Goal: Check status: Check status

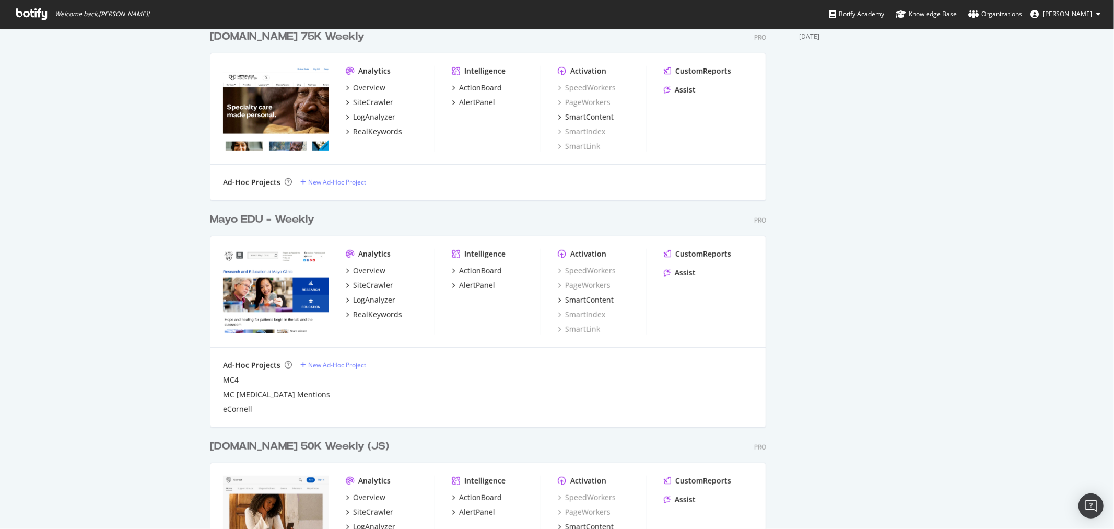
scroll to position [464, 0]
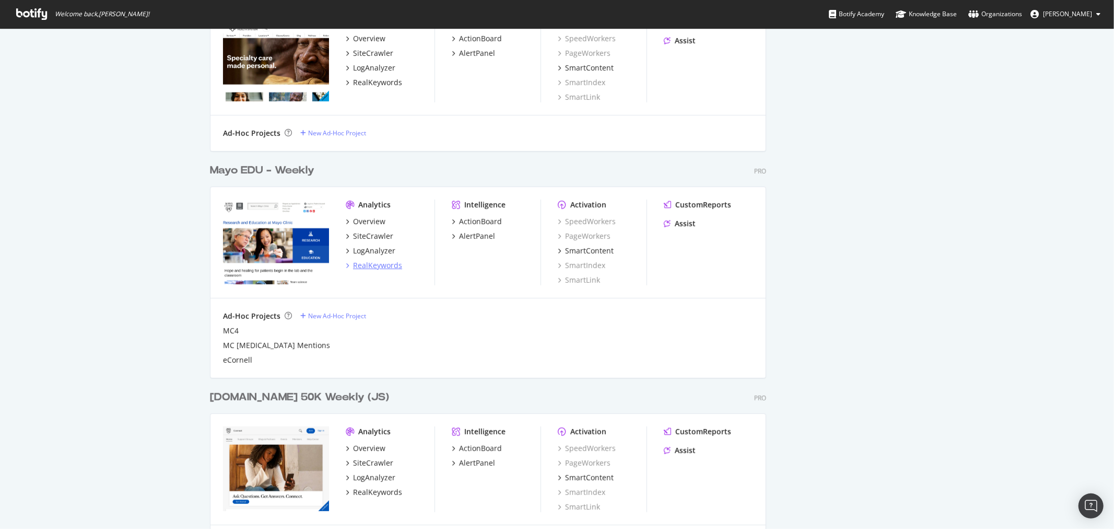
click at [371, 263] on div "RealKeywords" at bounding box center [377, 265] width 49 height 10
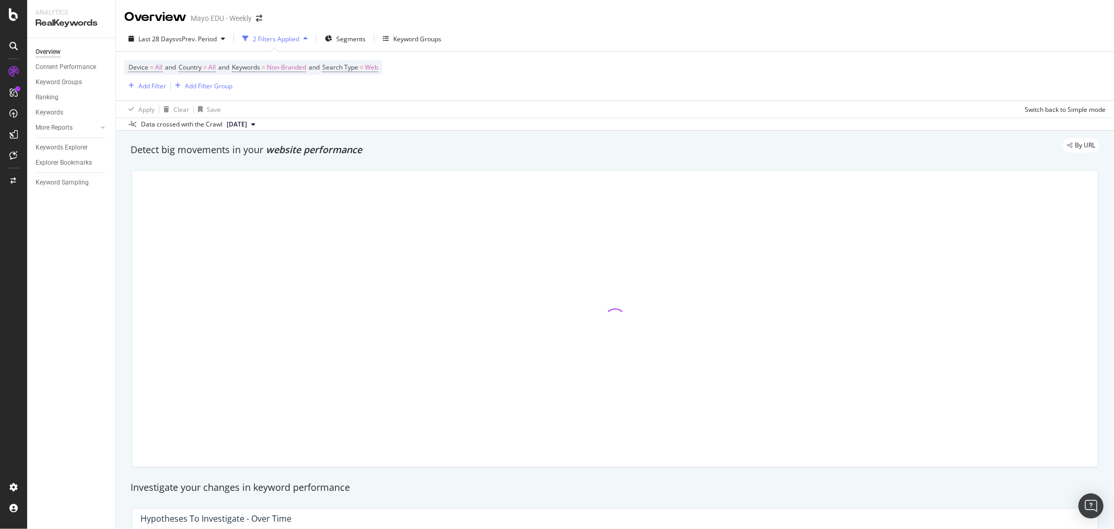
click at [316, 155] on span "website performance" at bounding box center [314, 149] width 96 height 13
drag, startPoint x: 265, startPoint y: 150, endPoint x: 385, endPoint y: 150, distance: 119.6
click at [385, 150] on div "By URL" at bounding box center [609, 145] width 979 height 15
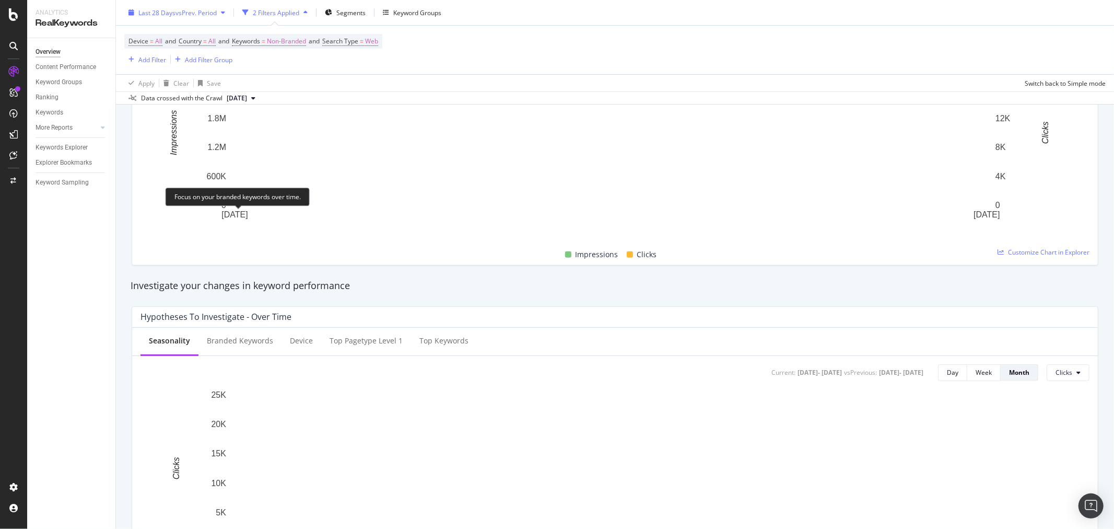
scroll to position [116, 0]
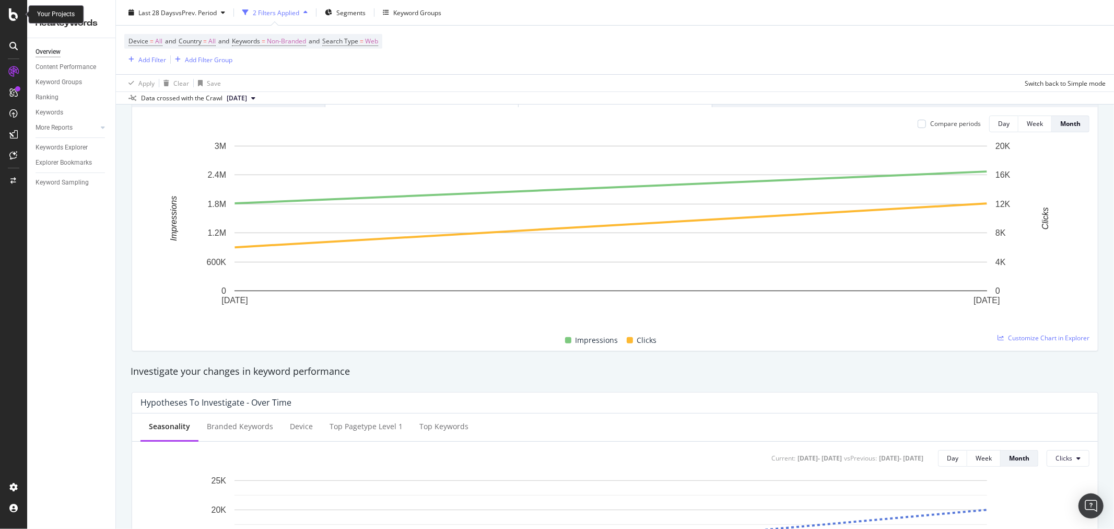
click at [12, 12] on icon at bounding box center [13, 14] width 9 height 13
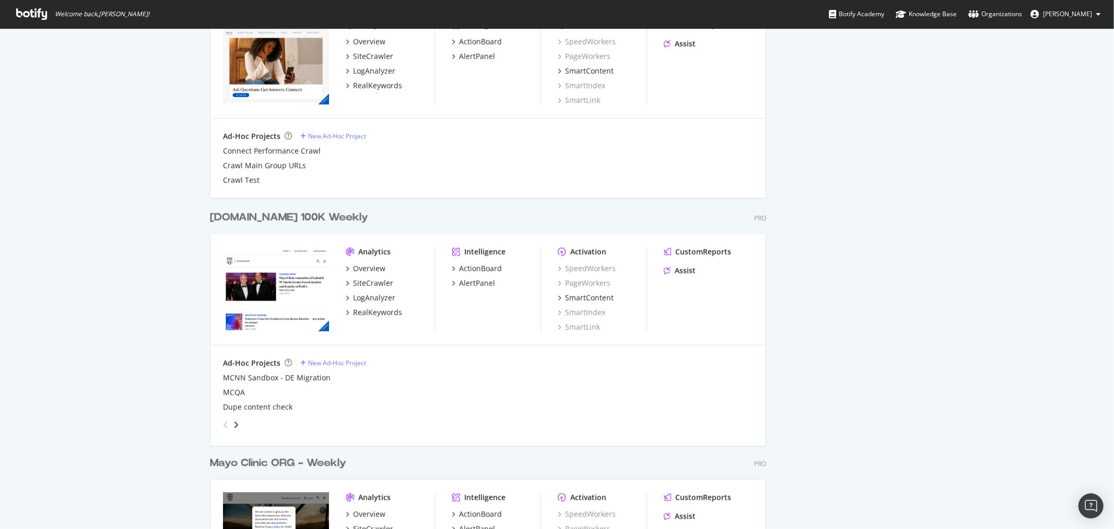
scroll to position [1046, 0]
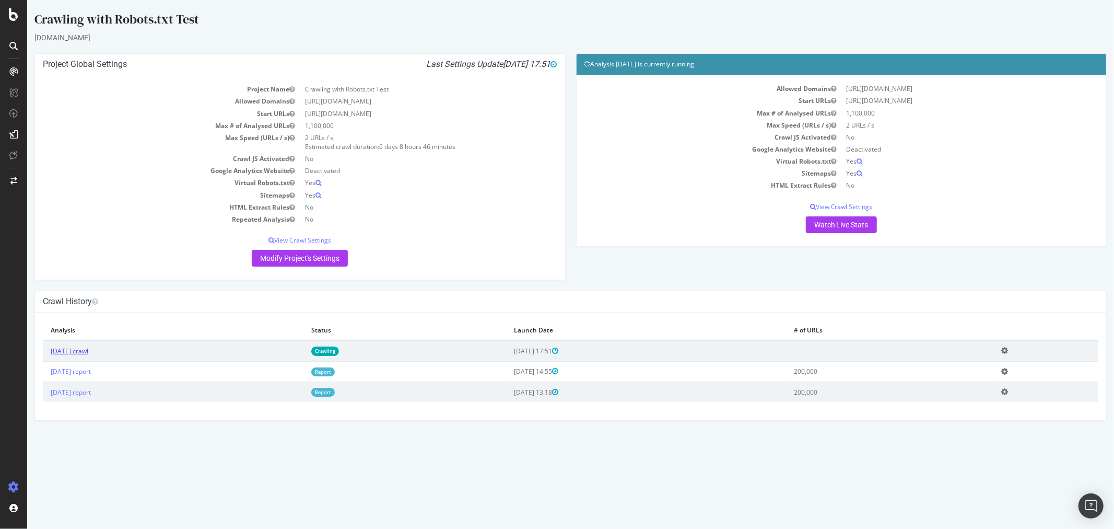
click at [86, 349] on link "[DATE] crawl" at bounding box center [69, 350] width 38 height 9
click at [618, 65] on h4 "Analysis [DATE] is currently running" at bounding box center [841, 64] width 515 height 10
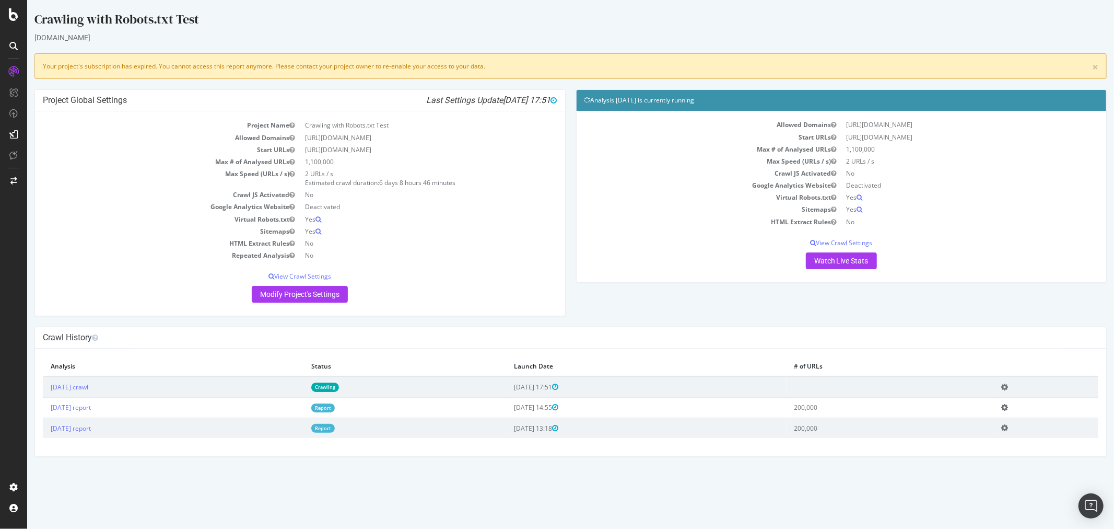
click at [338, 388] on link "Crawling" at bounding box center [325, 386] width 28 height 9
click at [72, 382] on td "[DATE] crawl" at bounding box center [172, 386] width 261 height 21
click at [81, 389] on link "[DATE] crawl" at bounding box center [69, 386] width 38 height 9
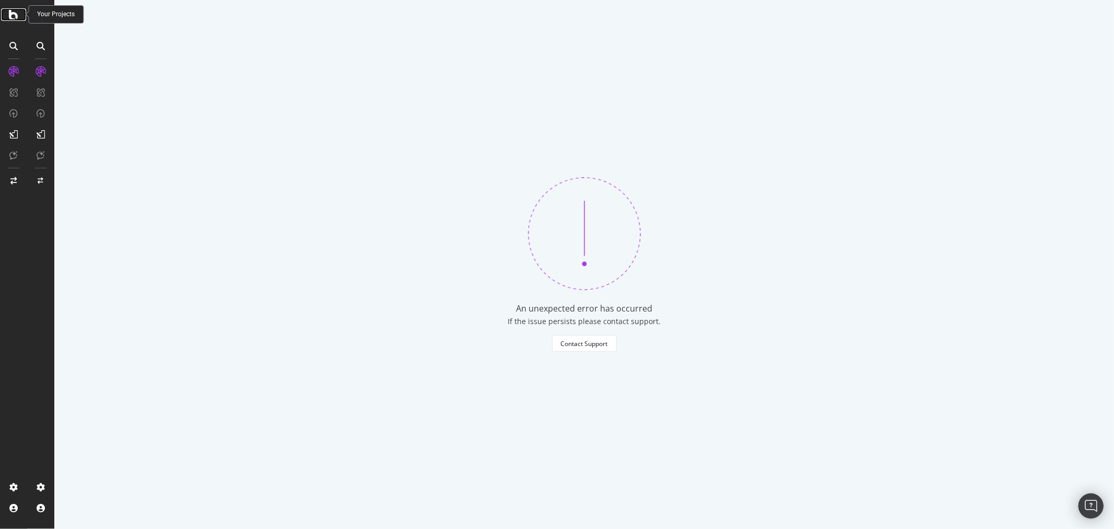
click at [9, 9] on icon at bounding box center [13, 14] width 9 height 13
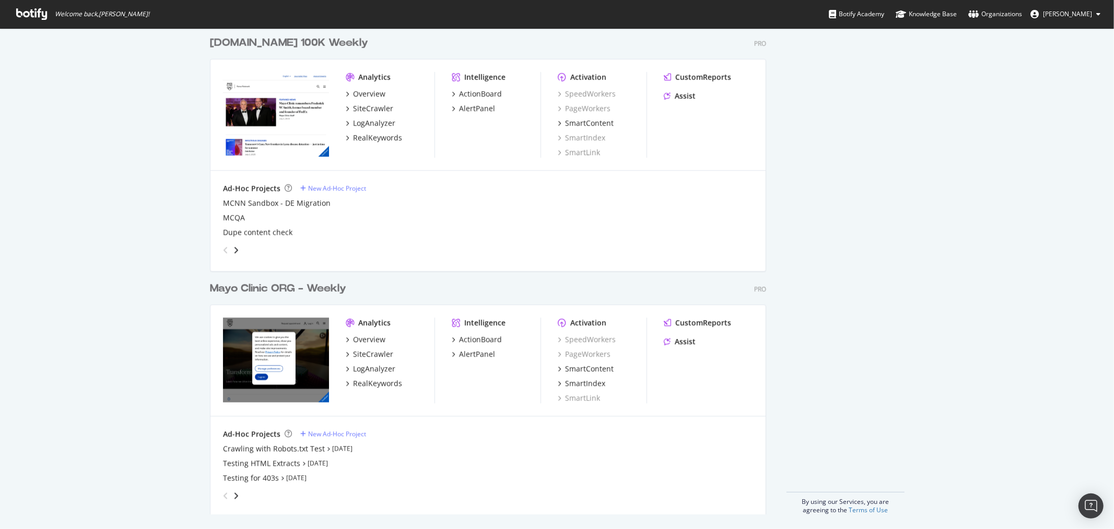
scroll to position [1046, 0]
click at [368, 338] on div "Overview" at bounding box center [369, 338] width 32 height 10
